Goal: Task Accomplishment & Management: Use online tool/utility

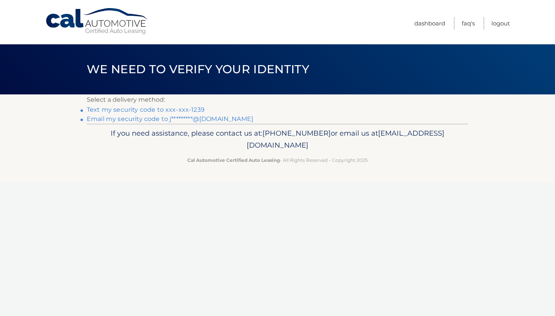
click at [173, 110] on link "Text my security code to xxx-xxx-1239" at bounding box center [146, 109] width 118 height 7
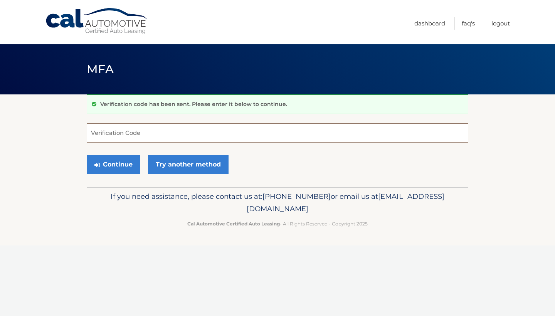
click at [139, 141] on input "Verification Code" at bounding box center [277, 132] width 381 height 19
type input "755688"
click at [113, 164] on button "Continue" at bounding box center [114, 164] width 54 height 19
click at [119, 166] on button "Continue" at bounding box center [114, 164] width 54 height 19
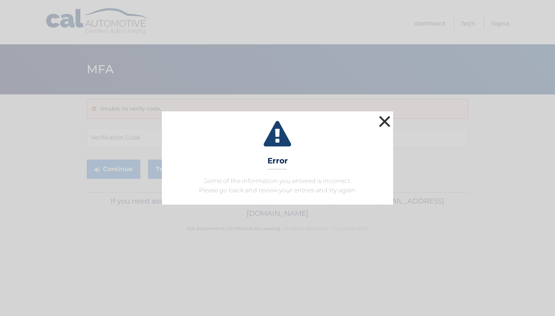
click at [385, 124] on button "×" at bounding box center [384, 121] width 15 height 15
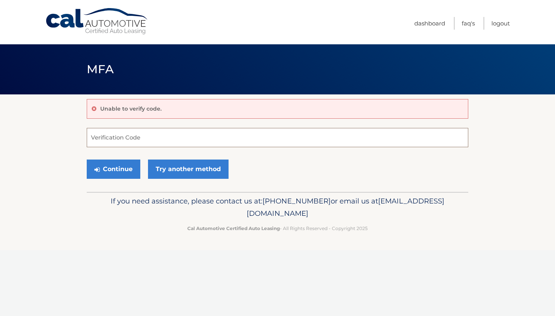
click at [135, 145] on input "Verification Code" at bounding box center [277, 137] width 381 height 19
click at [132, 140] on input "Verification Code" at bounding box center [277, 137] width 381 height 19
type input "755688"
click at [113, 169] on button "Continue" at bounding box center [114, 169] width 54 height 19
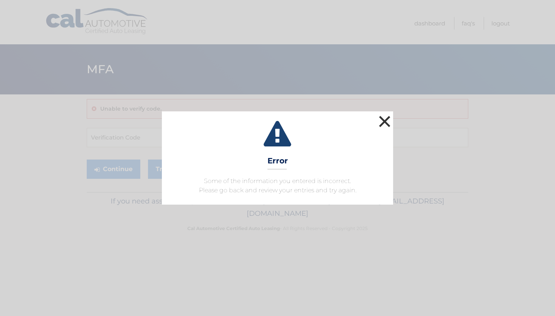
click at [390, 120] on button "×" at bounding box center [384, 121] width 15 height 15
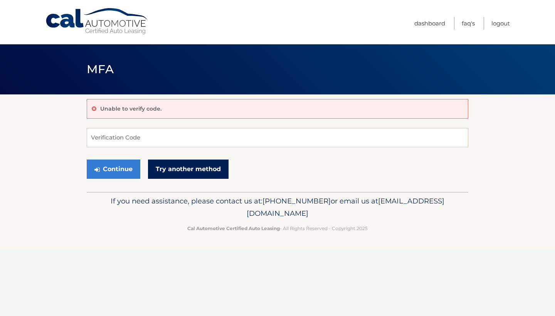
click at [180, 164] on link "Try another method" at bounding box center [188, 169] width 81 height 19
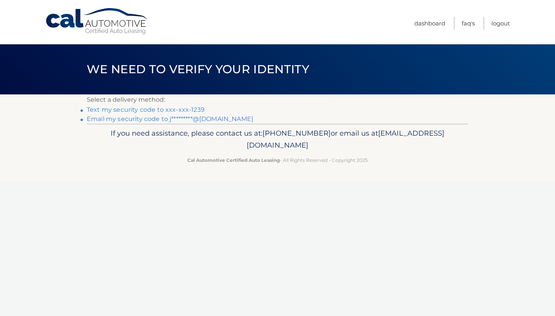
click at [186, 105] on li "Text my security code to xxx-xxx-1239" at bounding box center [277, 109] width 381 height 9
click at [182, 111] on link "Text my security code to xxx-xxx-1239" at bounding box center [146, 109] width 118 height 7
click at [98, 109] on link "Text my security code to xxx-xxx-1239" at bounding box center [146, 109] width 118 height 7
click at [223, 118] on link "Email my security code to j*********@[DOMAIN_NAME]" at bounding box center [170, 118] width 166 height 7
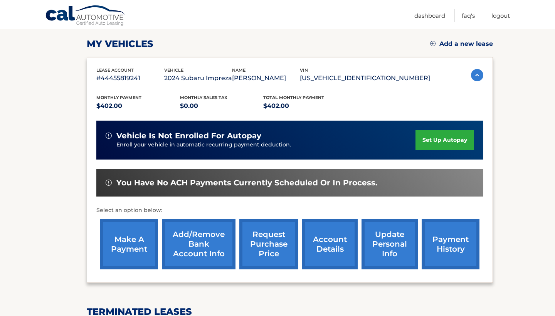
scroll to position [128, 0]
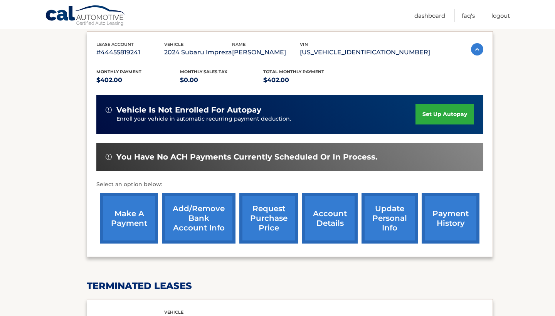
click at [146, 211] on link "make a payment" at bounding box center [129, 218] width 58 height 50
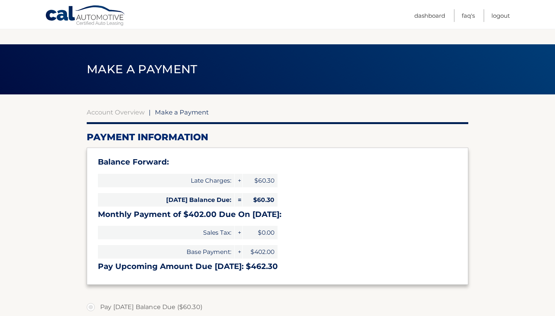
select select "YmJlOGY2MmMtMjFhMS00NmUwLTg3NWUtOWM1NGIxOTllYmQy"
